Goal: Find specific page/section: Find specific page/section

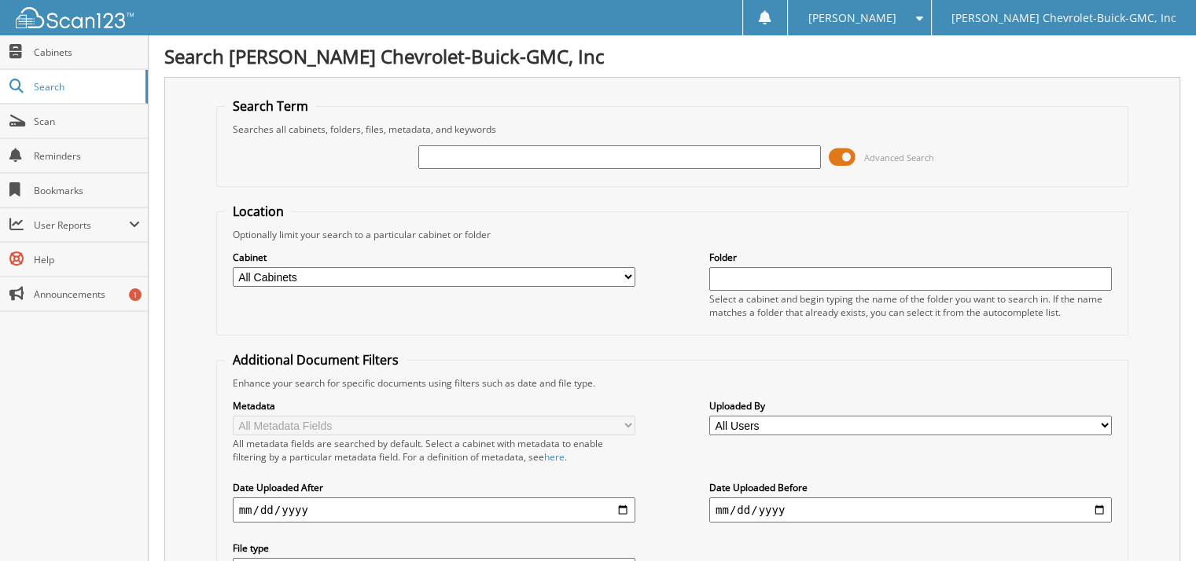
click at [428, 150] on input "text" at bounding box center [619, 157] width 402 height 24
type input "h300"
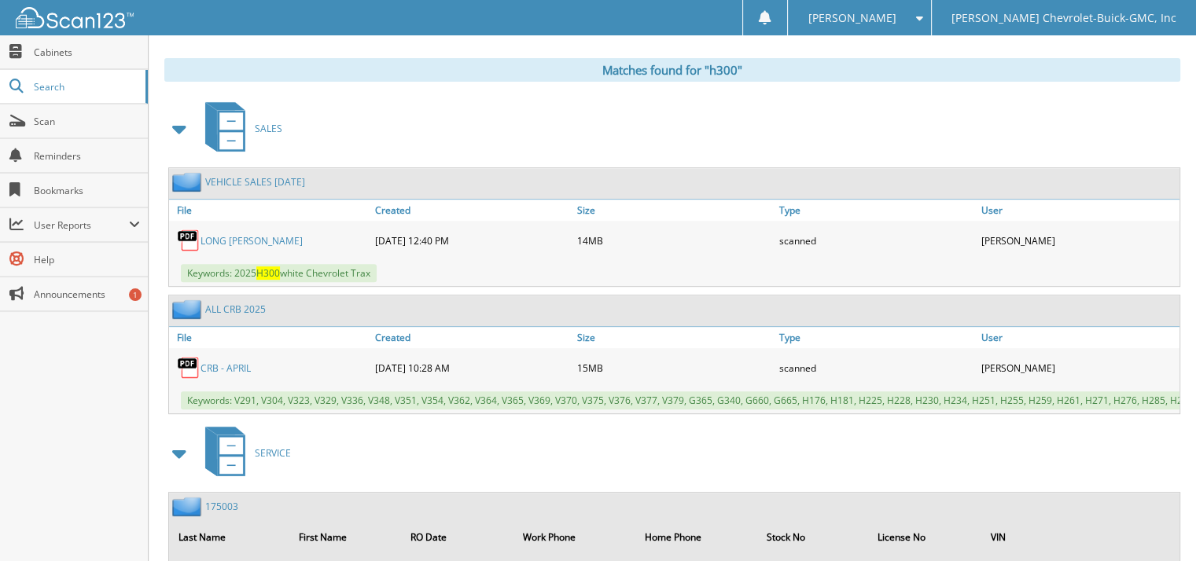
scroll to position [548, 0]
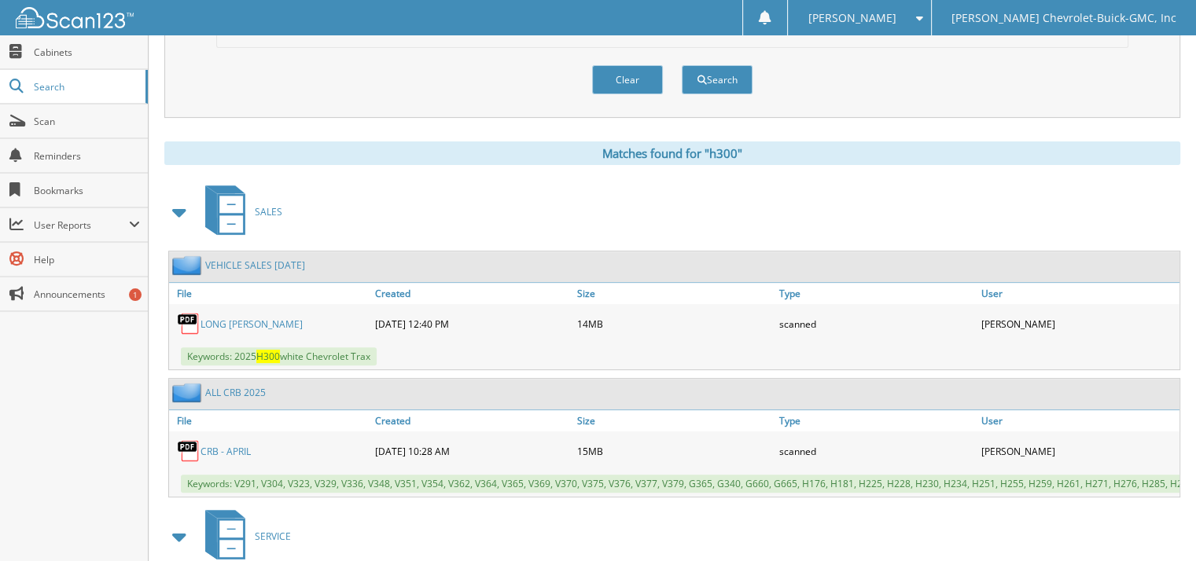
click at [257, 318] on link "LONG [PERSON_NAME]" at bounding box center [251, 324] width 102 height 13
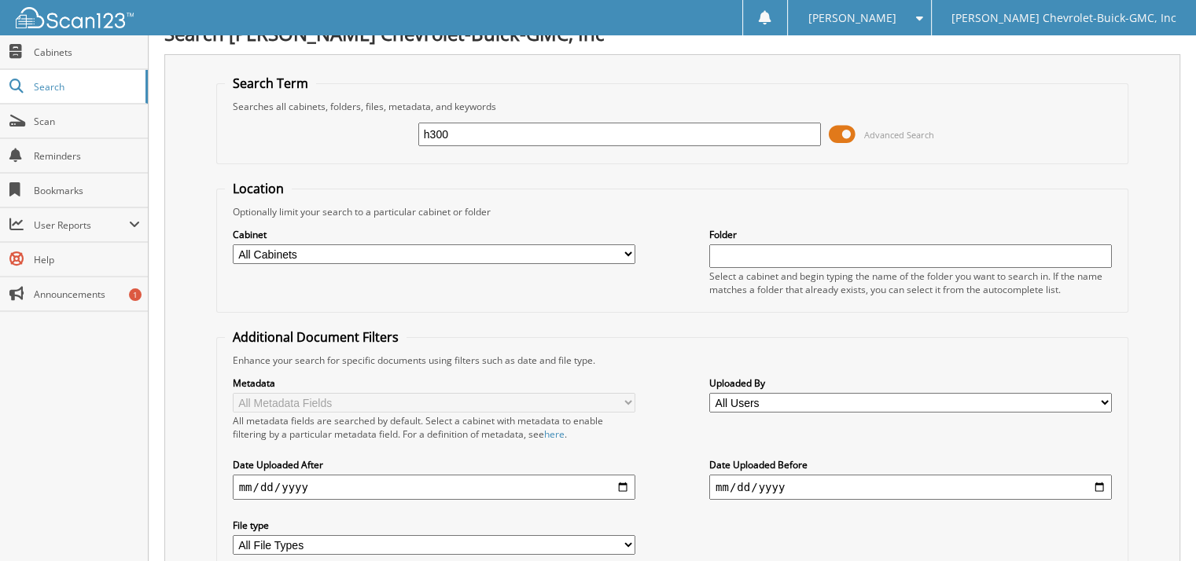
scroll to position [0, 0]
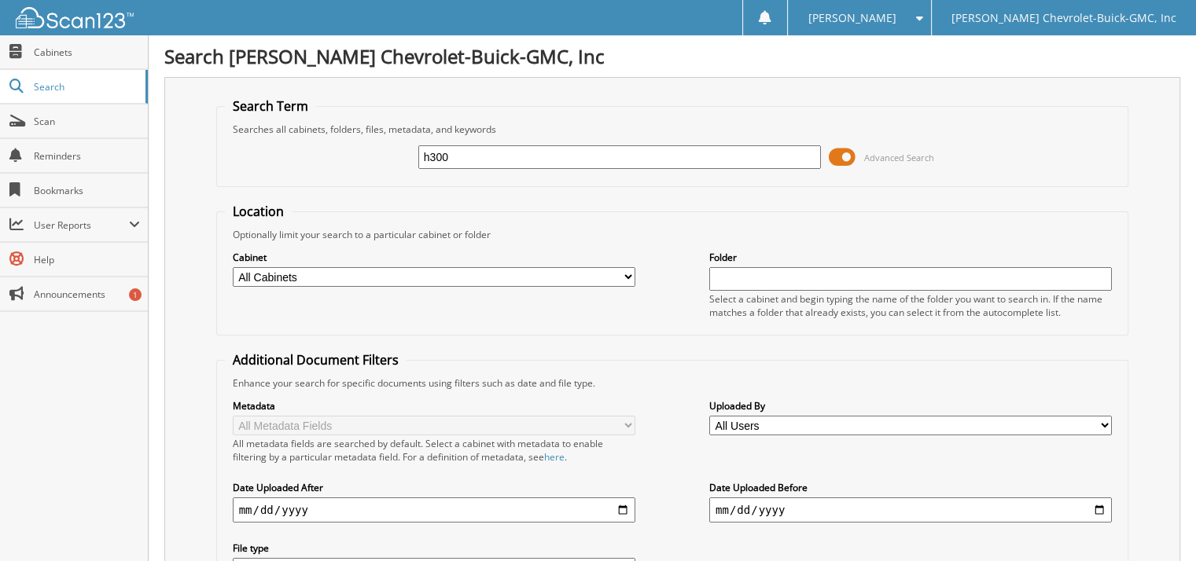
drag, startPoint x: 454, startPoint y: 156, endPoint x: 197, endPoint y: 167, distance: 256.4
click at [208, 172] on div "Search Term Searches all cabinets, folders, files, metadata, and keywords h300 …" at bounding box center [672, 371] width 1016 height 589
type input "h469-1"
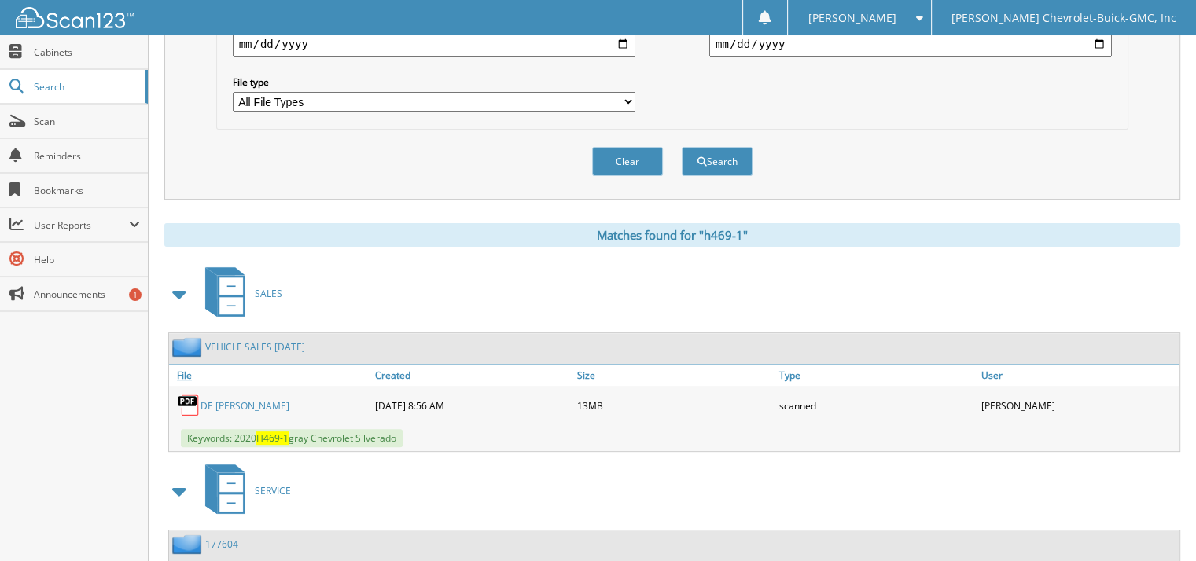
scroll to position [472, 0]
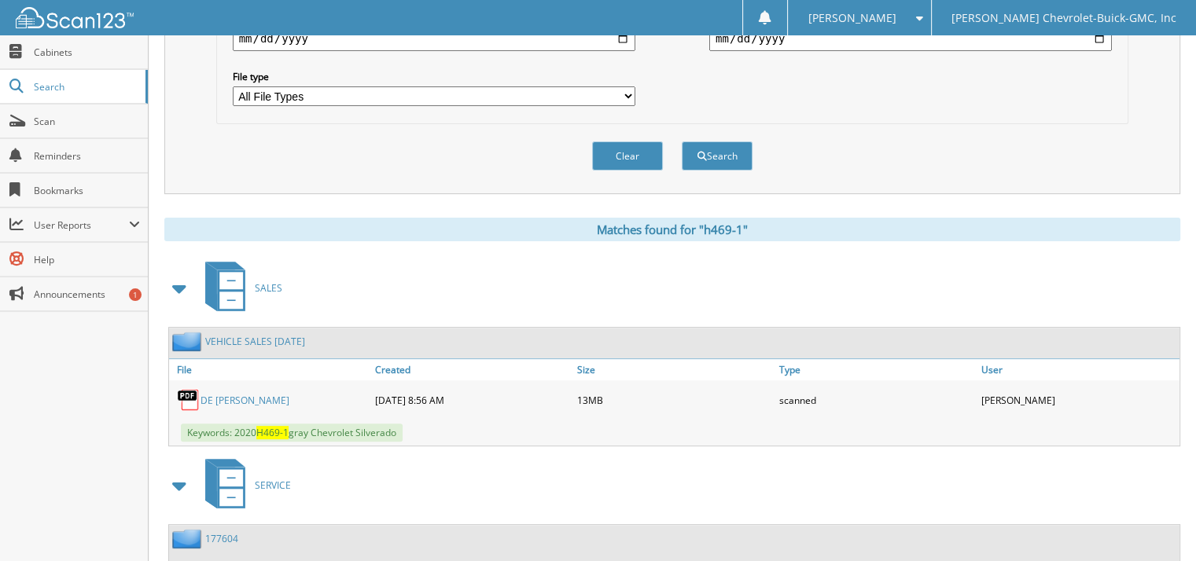
click at [242, 394] on link "DE JONG MARK" at bounding box center [244, 400] width 89 height 13
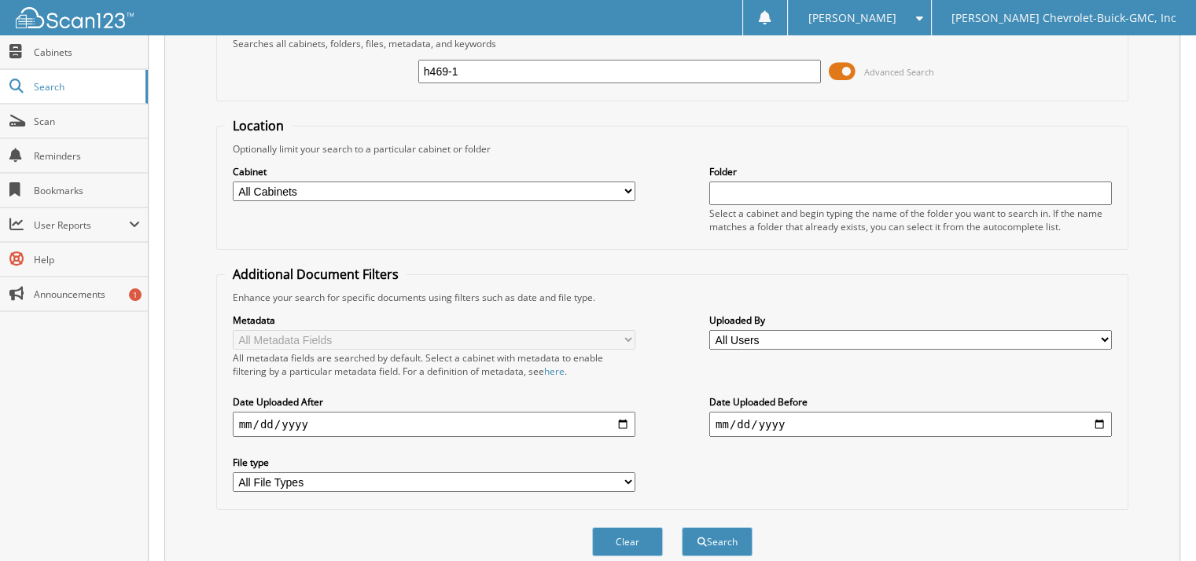
scroll to position [0, 0]
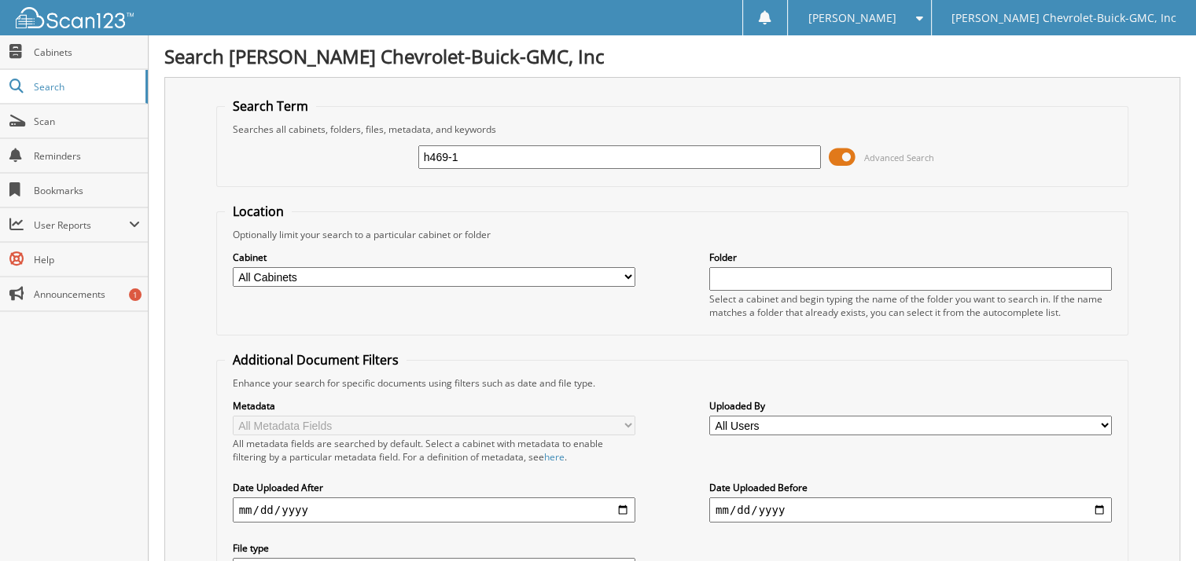
drag, startPoint x: 471, startPoint y: 156, endPoint x: 279, endPoint y: 156, distance: 191.8
click at [279, 156] on div "h469-1 Advanced Search" at bounding box center [672, 157] width 895 height 42
type input "j"
type input "h139"
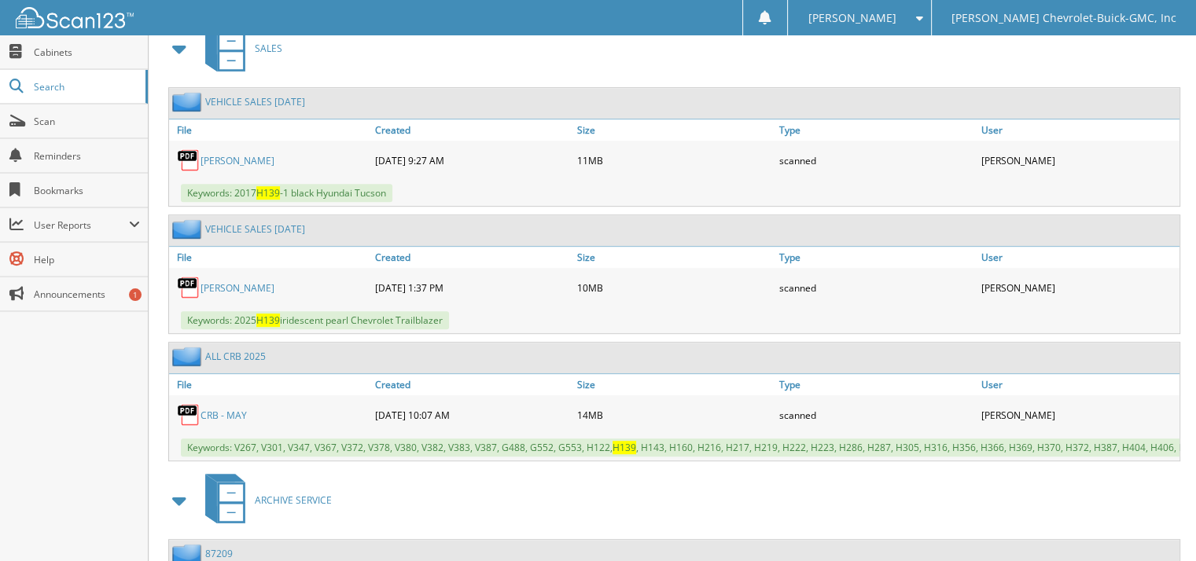
scroll to position [629, 0]
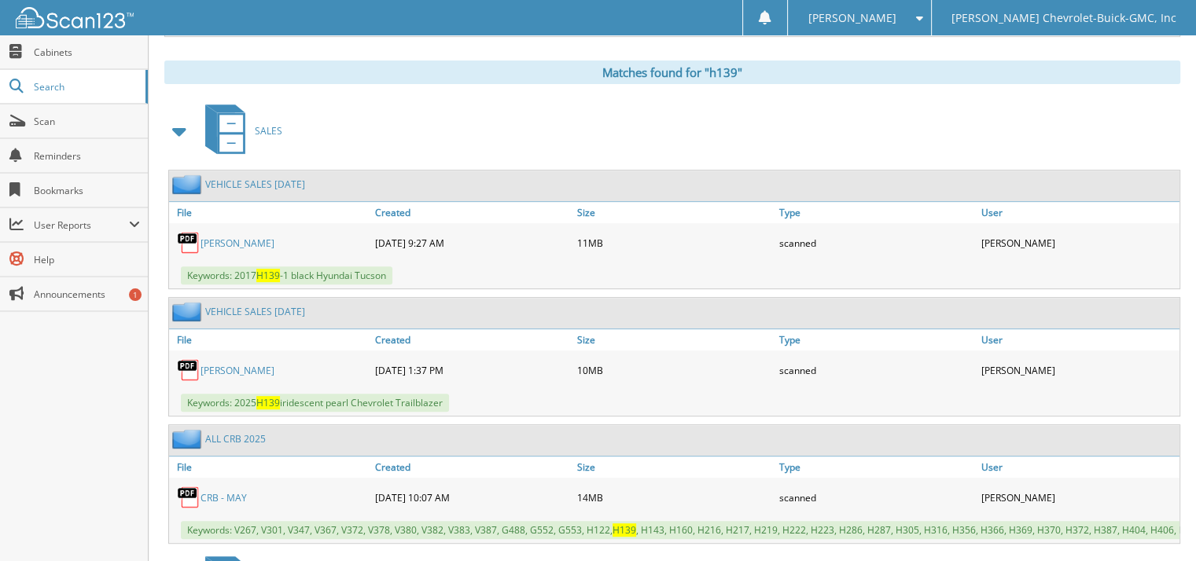
click at [221, 364] on link "[PERSON_NAME]" at bounding box center [237, 370] width 74 height 13
